Goal: Navigation & Orientation: Find specific page/section

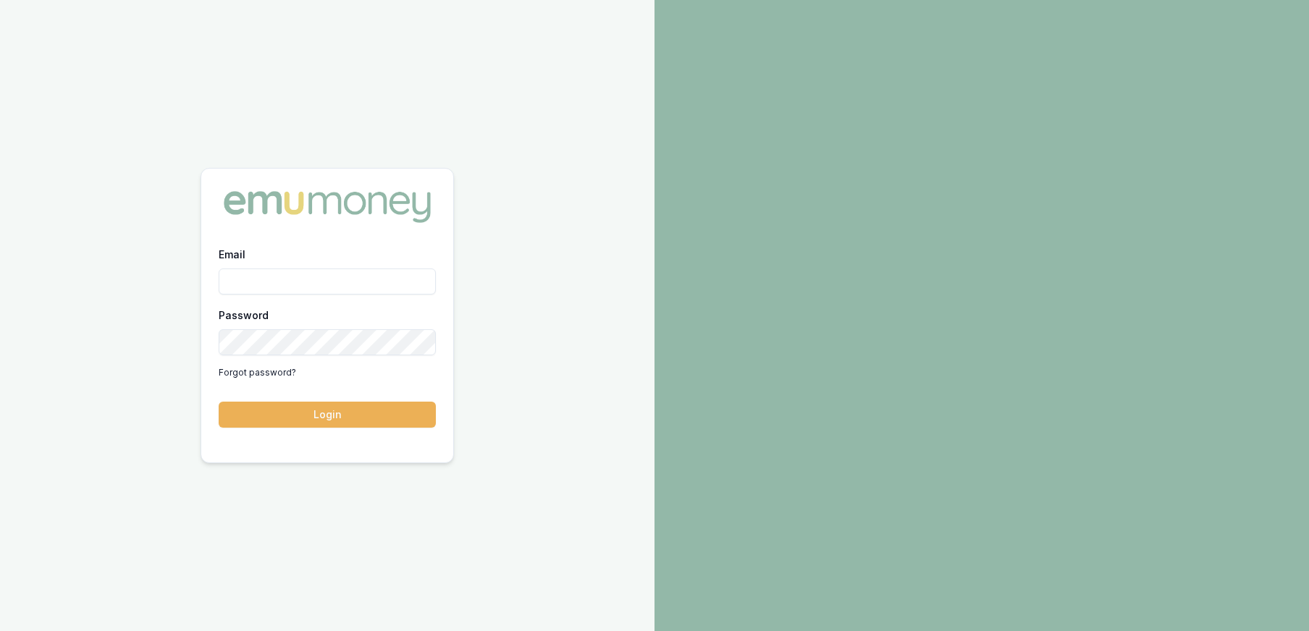
click at [325, 274] on input "Email" at bounding box center [327, 282] width 217 height 26
type input "p"
type input "[PERSON_NAME][EMAIL_ADDRESS][DOMAIN_NAME]"
click at [219, 402] on button "Login" at bounding box center [327, 415] width 217 height 26
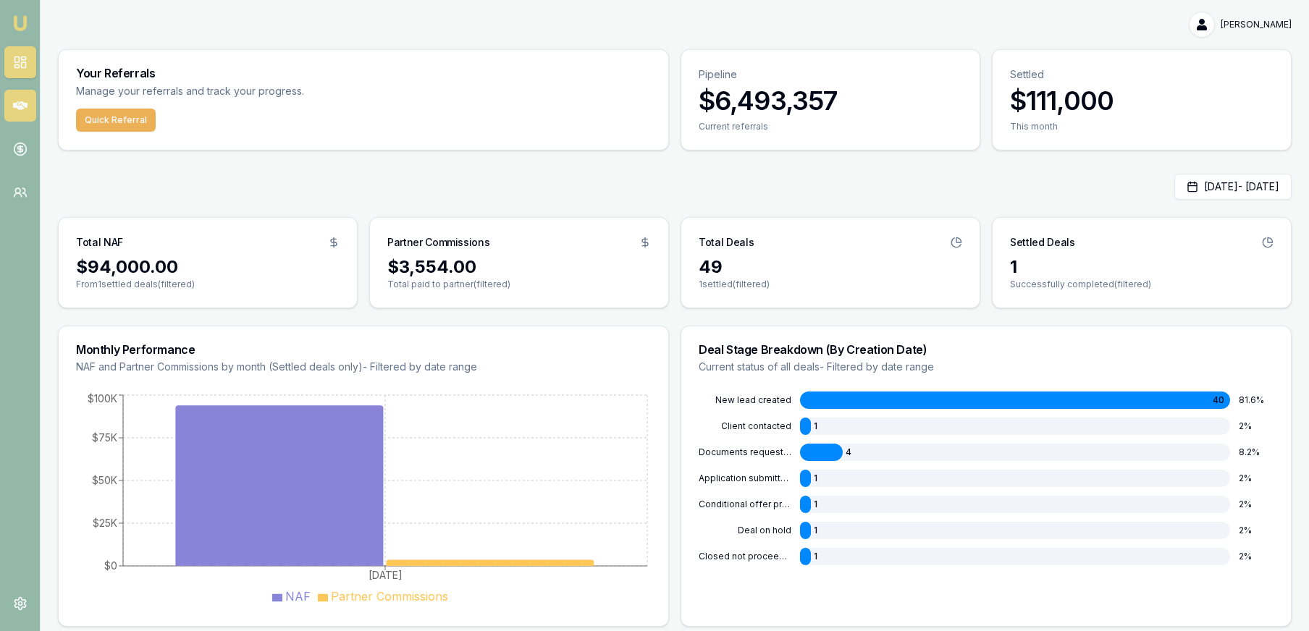
click at [12, 103] on link at bounding box center [20, 106] width 32 height 32
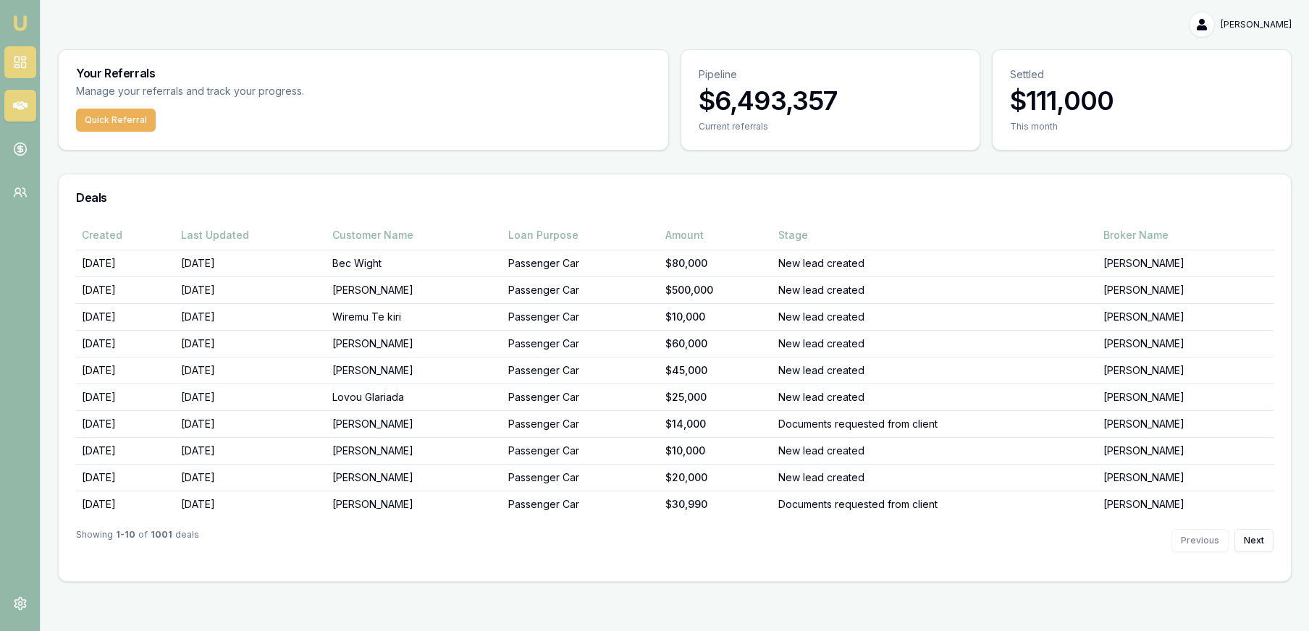
click at [25, 52] on link at bounding box center [20, 62] width 32 height 32
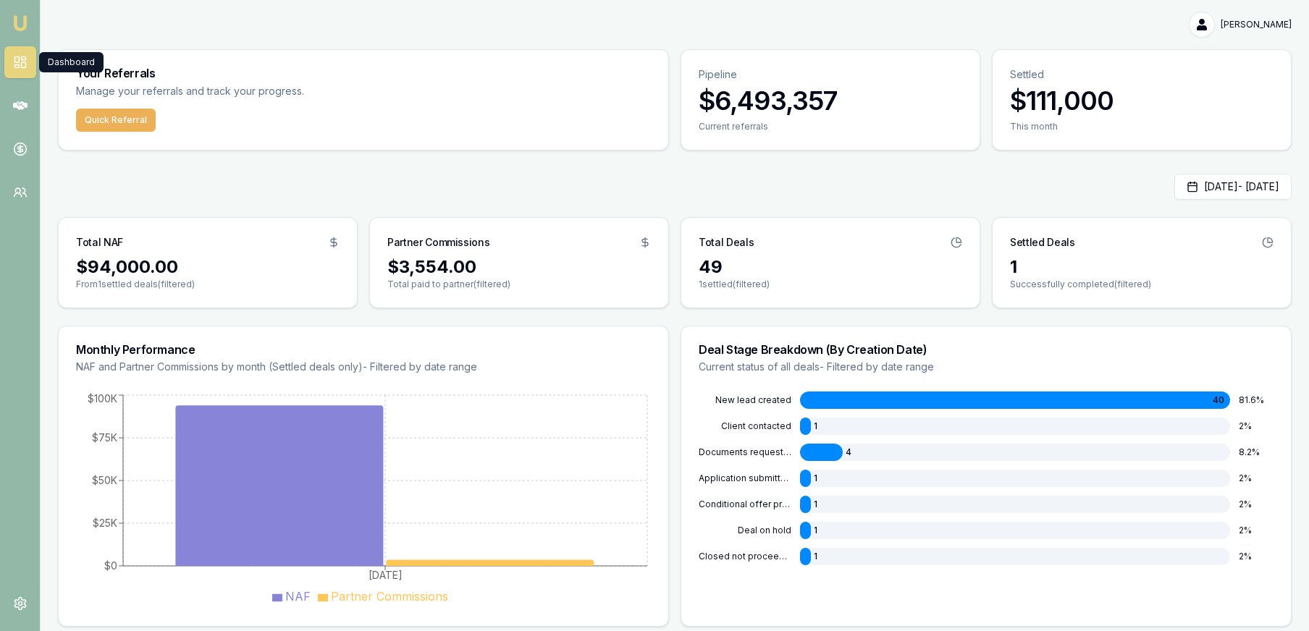
click at [32, 58] on link at bounding box center [20, 62] width 32 height 32
